Goal: Find specific page/section: Find specific page/section

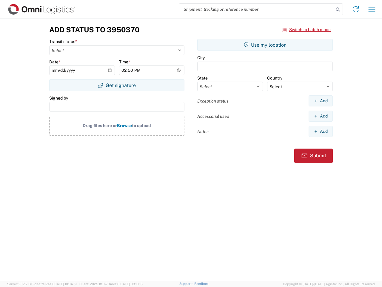
click at [256, 9] on input "search" at bounding box center [256, 9] width 155 height 11
click at [338, 10] on icon at bounding box center [338, 9] width 8 height 8
click at [356, 9] on icon at bounding box center [356, 9] width 10 height 10
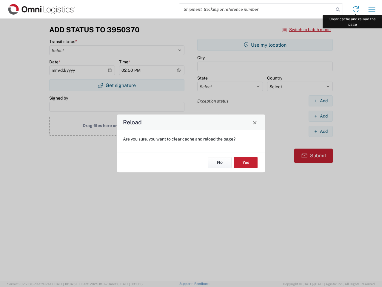
click at [372, 9] on div "Reload Are you sure, you want to clear cache and reload the page? No Yes" at bounding box center [191, 143] width 382 height 287
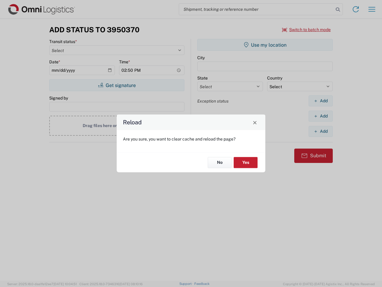
click at [307, 30] on div "Reload Are you sure, you want to clear cache and reload the page? No Yes" at bounding box center [191, 143] width 382 height 287
click at [117, 85] on div "Reload Are you sure, you want to clear cache and reload the page? No Yes" at bounding box center [191, 143] width 382 height 287
click at [265, 45] on div "Reload Are you sure, you want to clear cache and reload the page? No Yes" at bounding box center [191, 143] width 382 height 287
click at [321, 101] on div "Reload Are you sure, you want to clear cache and reload the page? No Yes" at bounding box center [191, 143] width 382 height 287
click at [321, 116] on div "Reload Are you sure, you want to clear cache and reload the page? No Yes" at bounding box center [191, 143] width 382 height 287
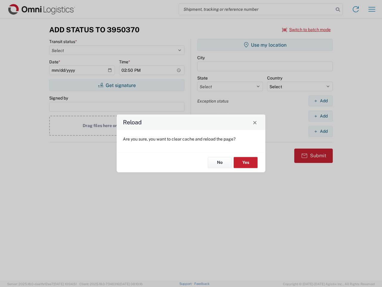
click at [321, 131] on div "Reload Are you sure, you want to clear cache and reload the page? No Yes" at bounding box center [191, 143] width 382 height 287
